Goal: Transaction & Acquisition: Purchase product/service

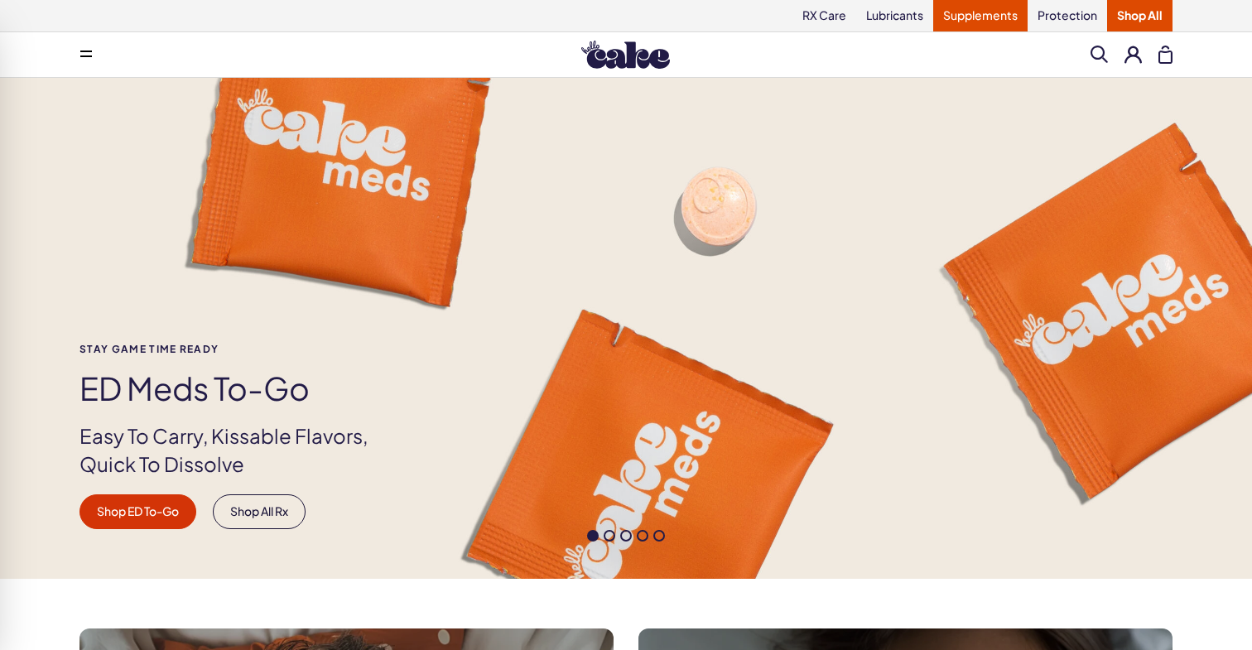
click at [990, 13] on link "Supplements" at bounding box center [980, 15] width 94 height 31
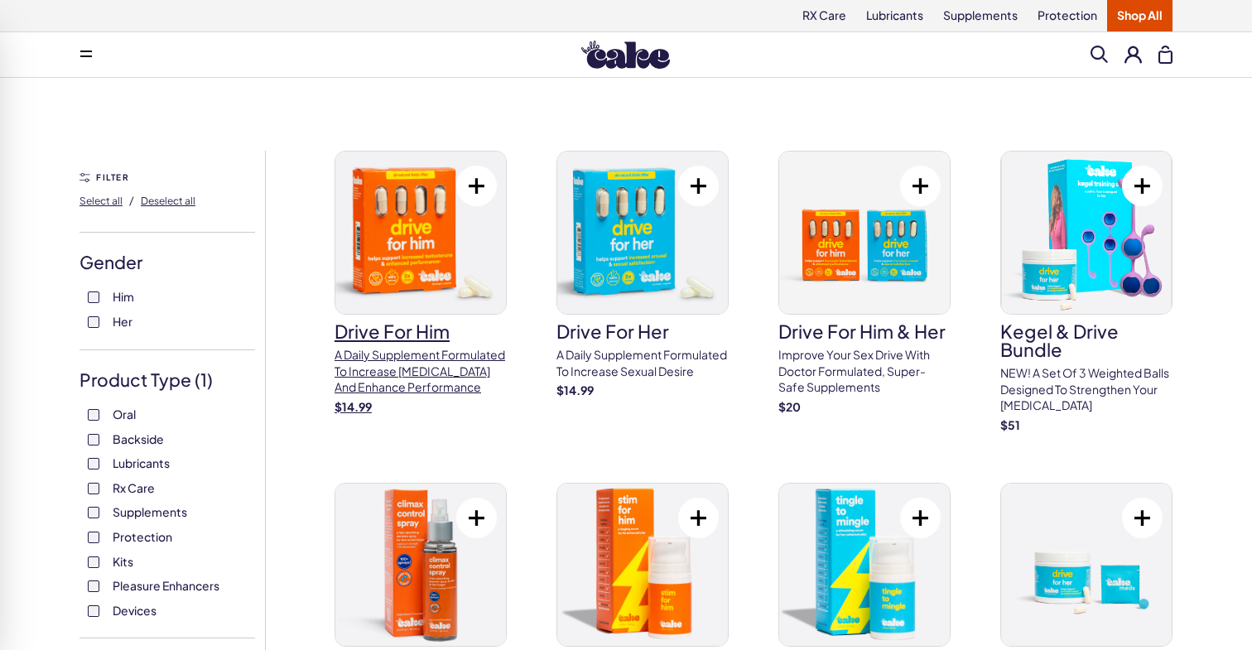
click at [416, 278] on img at bounding box center [420, 232] width 171 height 162
